Goal: Navigation & Orientation: Understand site structure

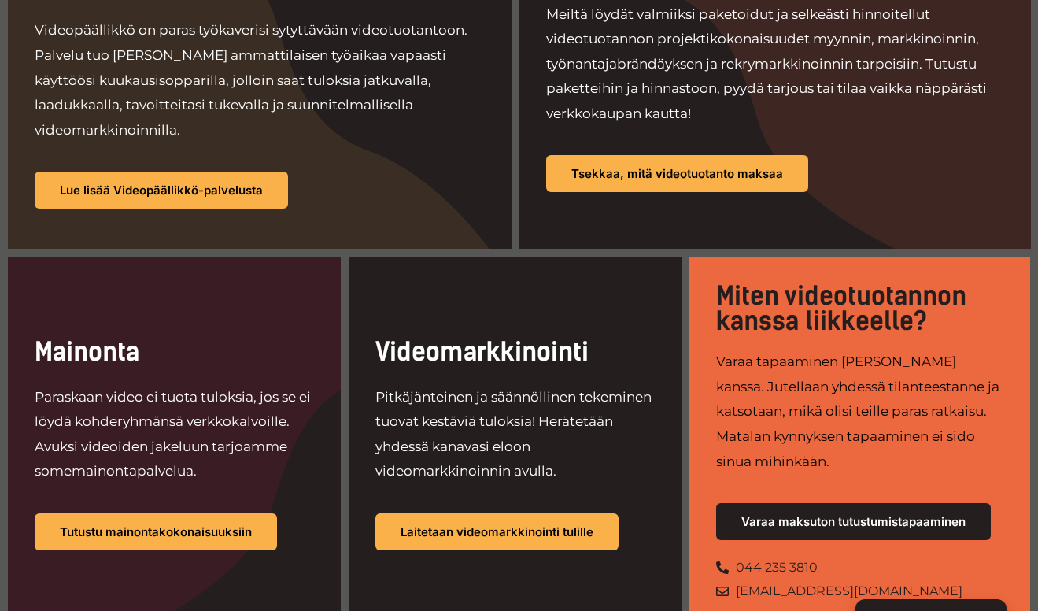
scroll to position [1043, 0]
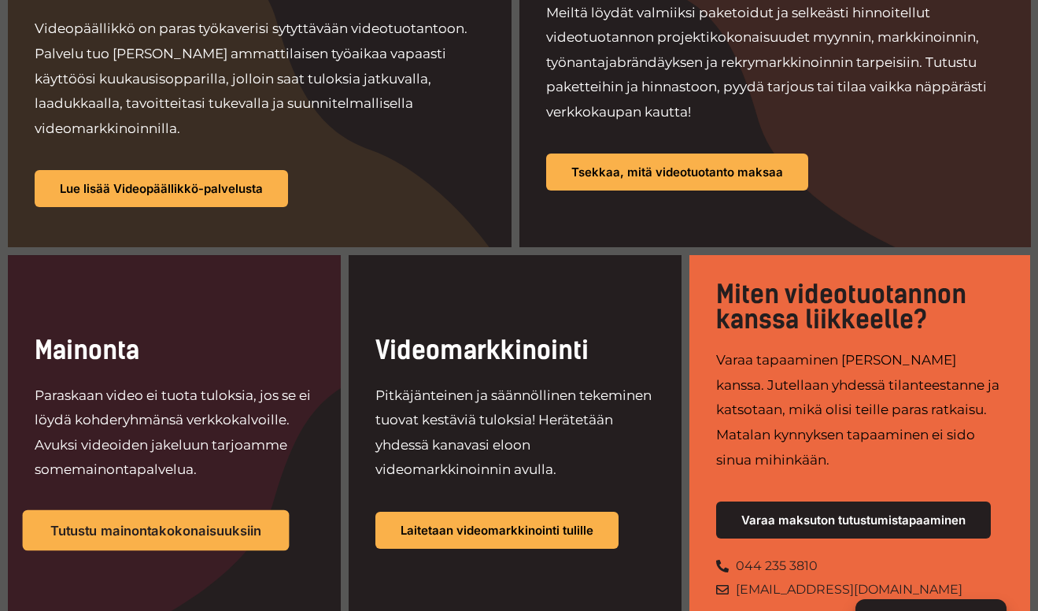
click at [179, 523] on span "Tutustu mainontakokonaisuuksiin" at bounding box center [155, 529] width 211 height 13
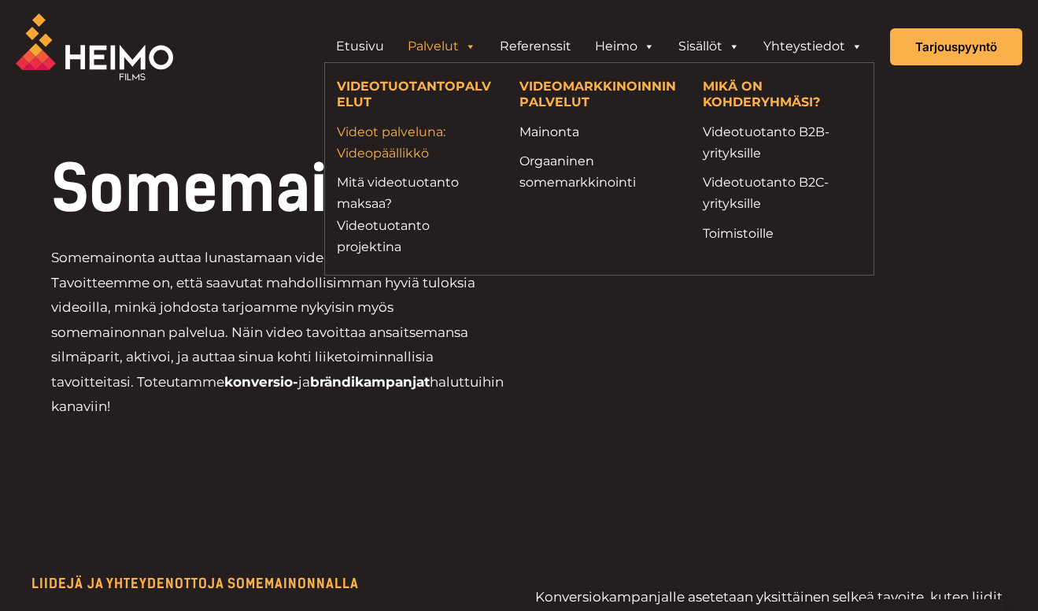
click at [404, 144] on link "Videot palveluna: Videopäällikkö" at bounding box center [416, 142] width 159 height 42
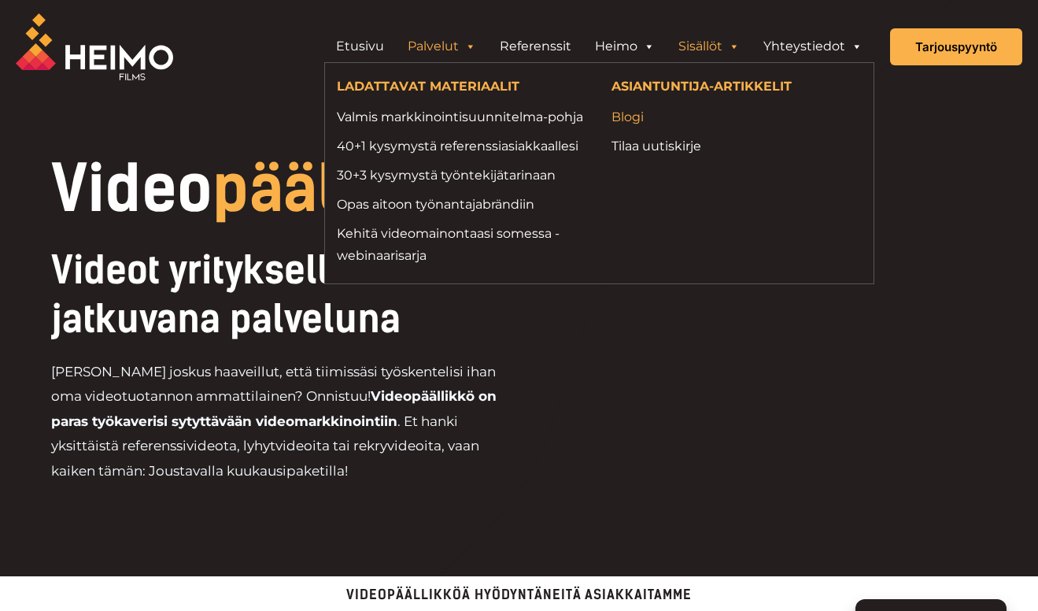
click at [630, 118] on link "Blogi" at bounding box center [736, 116] width 251 height 21
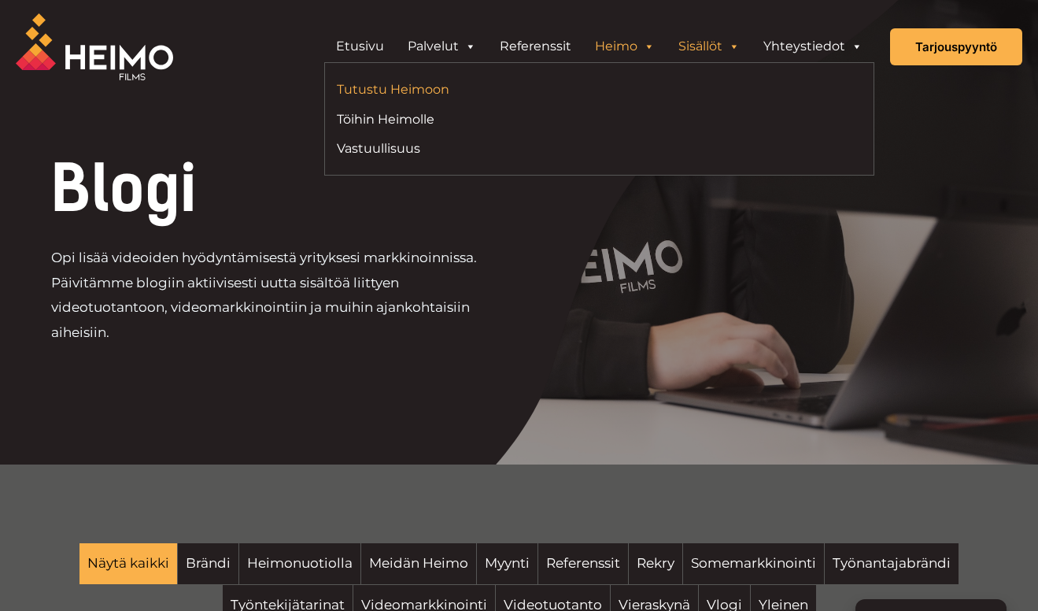
click at [409, 87] on link "Tutustu Heimoon" at bounding box center [462, 89] width 251 height 21
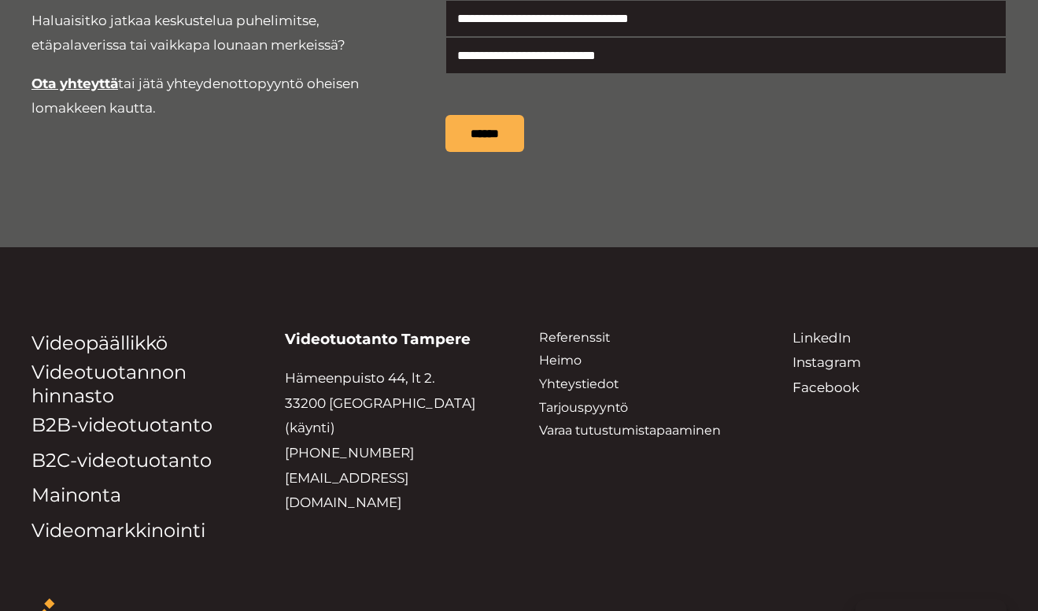
scroll to position [3192, 0]
